Goal: Use online tool/utility: Use online tool/utility

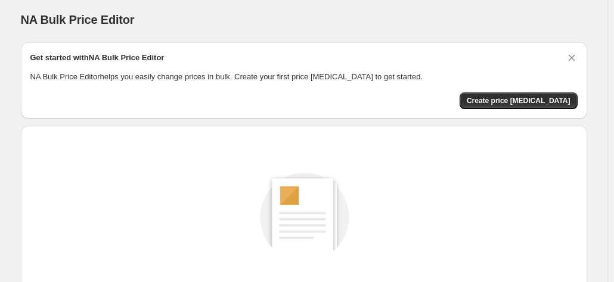
scroll to position [119, 0]
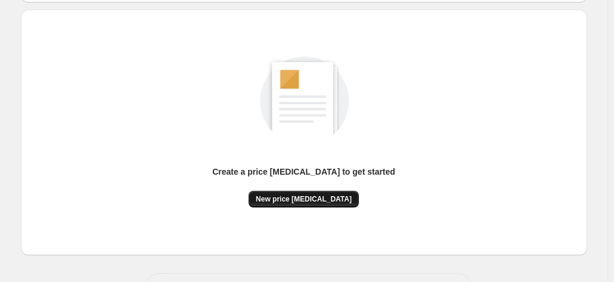
click at [318, 197] on span "New price [MEDICAL_DATA]" at bounding box center [304, 199] width 96 height 10
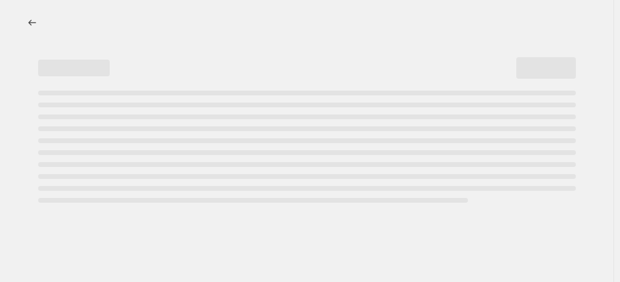
select select "percentage"
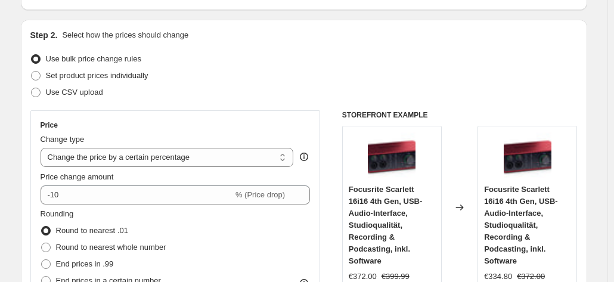
scroll to position [119, 0]
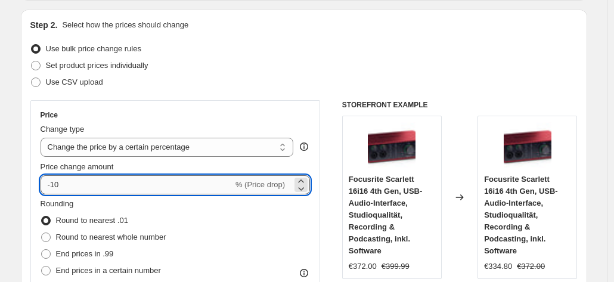
click at [119, 187] on input "-10" at bounding box center [137, 184] width 193 height 19
type input "-1"
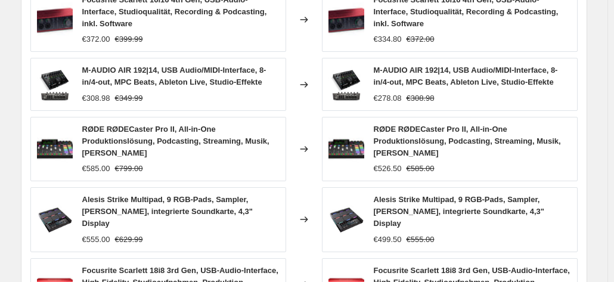
scroll to position [950, 0]
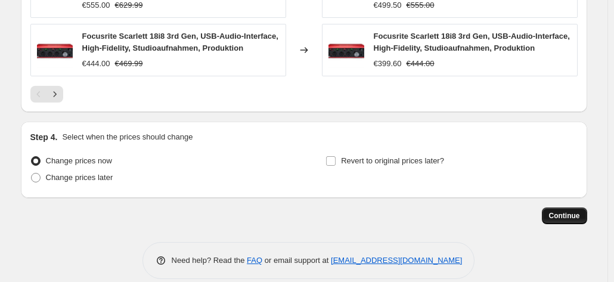
type input "-35"
click at [574, 208] on button "Continue" at bounding box center [564, 216] width 45 height 17
click at [565, 211] on span "Continue" at bounding box center [564, 216] width 31 height 10
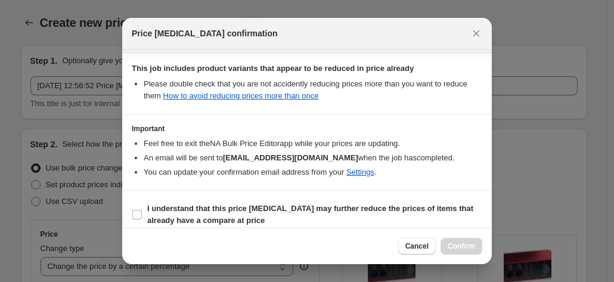
scroll to position [218, 0]
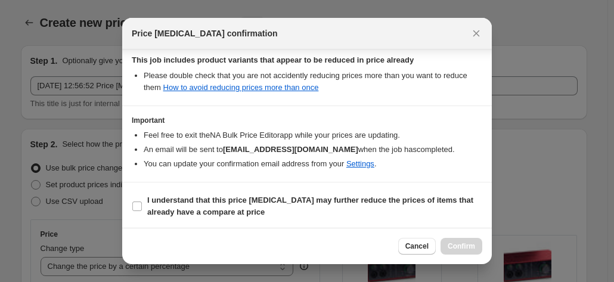
click at [330, 222] on section "I understand that this price [MEDICAL_DATA] may further reduce the prices of it…" at bounding box center [307, 207] width 370 height 48
click at [340, 203] on b "I understand that this price [MEDICAL_DATA] may further reduce the prices of it…" at bounding box center [310, 206] width 326 height 21
click at [142, 203] on input "I understand that this price [MEDICAL_DATA] may further reduce the prices of it…" at bounding box center [137, 207] width 10 height 10
checkbox input "true"
click at [459, 243] on span "Confirm" at bounding box center [461, 247] width 27 height 10
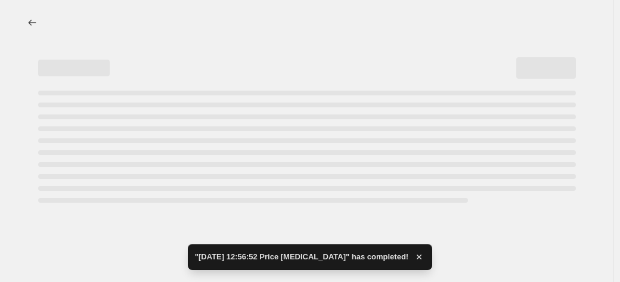
select select "percentage"
